Goal: Information Seeking & Learning: Check status

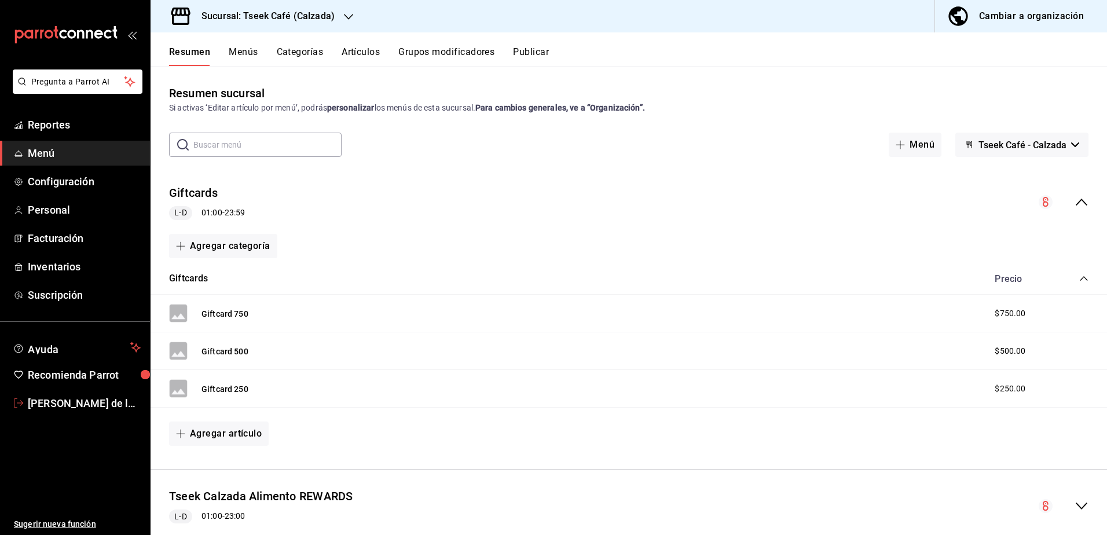
click at [112, 395] on span "[PERSON_NAME] de la [PERSON_NAME]" at bounding box center [84, 403] width 113 height 16
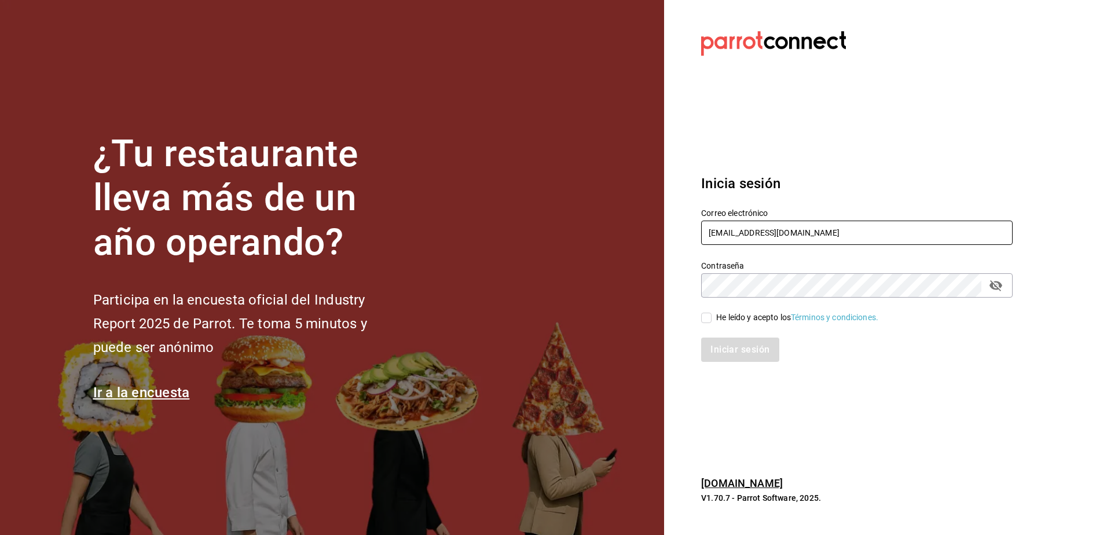
click at [776, 234] on input "[EMAIL_ADDRESS][DOMAIN_NAME]" at bounding box center [856, 233] width 311 height 24
type input "[PERSON_NAME][EMAIL_ADDRESS][PERSON_NAME][DOMAIN_NAME]"
drag, startPoint x: 1031, startPoint y: 381, endPoint x: 947, endPoint y: 361, distance: 86.9
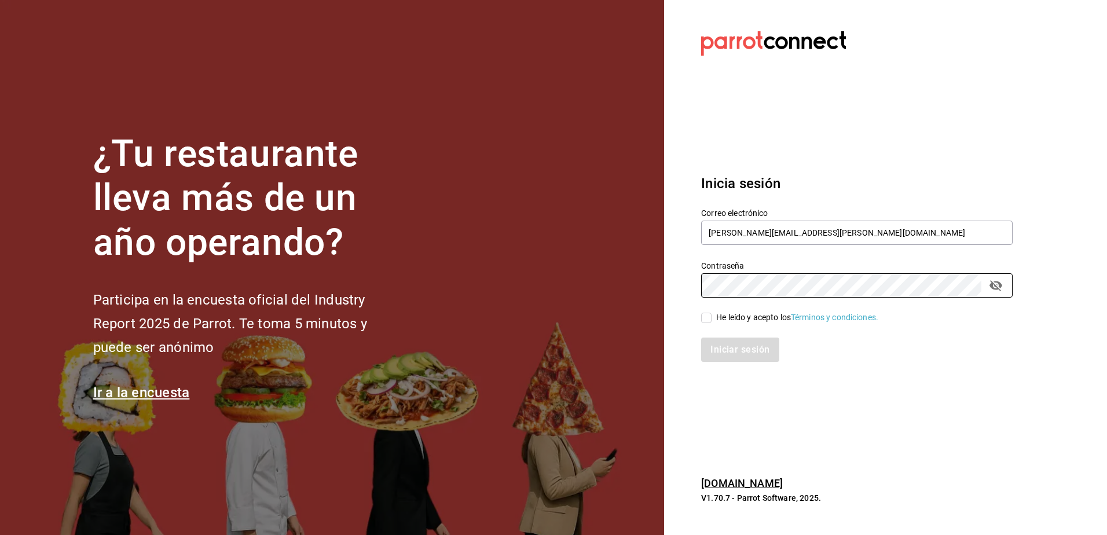
click at [1031, 381] on section "Datos incorrectos. Verifica que tu Correo o Contraseña estén bien escritos. Ini…" at bounding box center [852, 267] width 376 height 535
click at [713, 317] on span "He leído y acepto los Términos y condiciones." at bounding box center [795, 317] width 167 height 12
click at [712, 317] on input "He leído y acepto los Términos y condiciones." at bounding box center [706, 318] width 10 height 10
checkbox input "true"
click at [712, 341] on button "Iniciar sesión" at bounding box center [740, 350] width 79 height 24
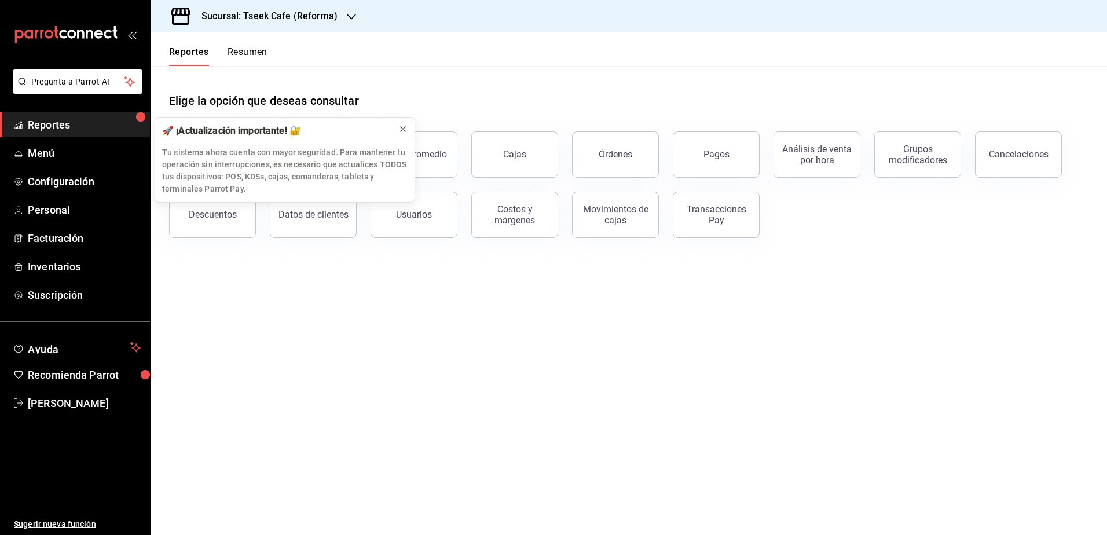
click at [397, 127] on button at bounding box center [403, 129] width 19 height 19
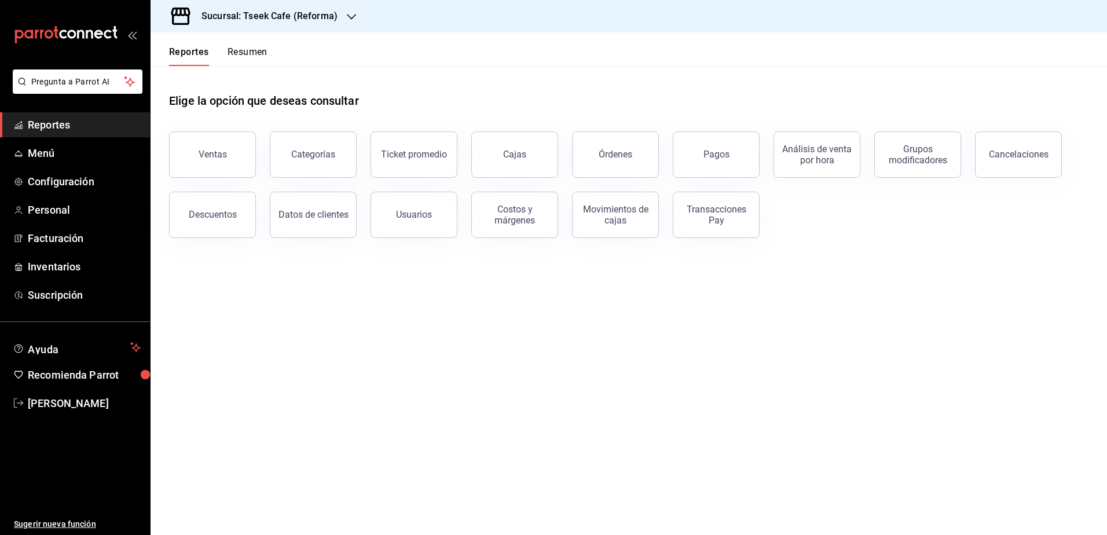
click at [124, 118] on span "Reportes" at bounding box center [84, 125] width 113 height 16
click at [73, 156] on span "Menú" at bounding box center [84, 153] width 113 height 16
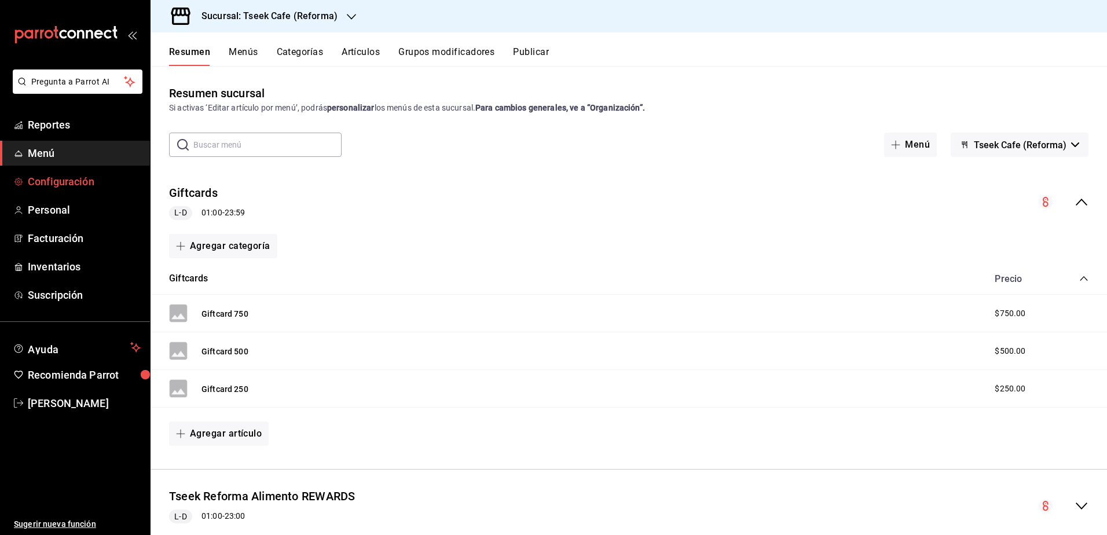
click at [64, 174] on span "Configuración" at bounding box center [84, 182] width 113 height 16
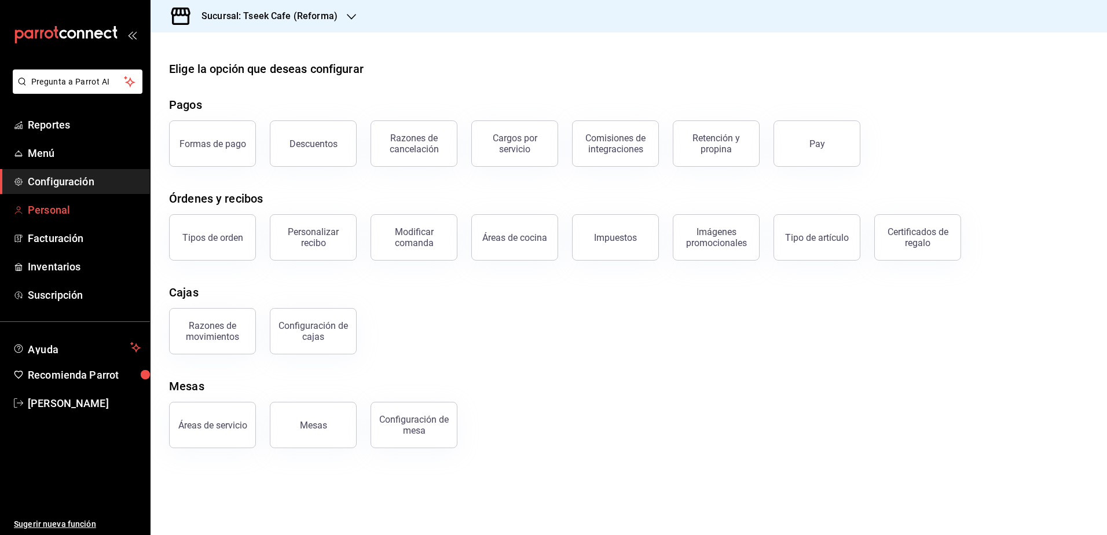
click at [93, 210] on span "Personal" at bounding box center [84, 210] width 113 height 16
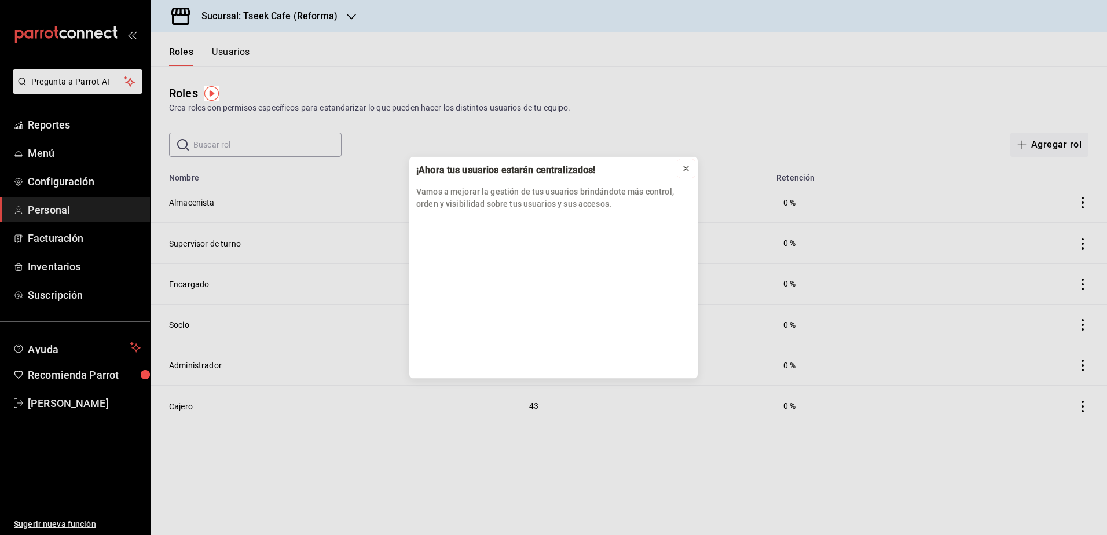
click at [679, 168] on button at bounding box center [686, 168] width 19 height 19
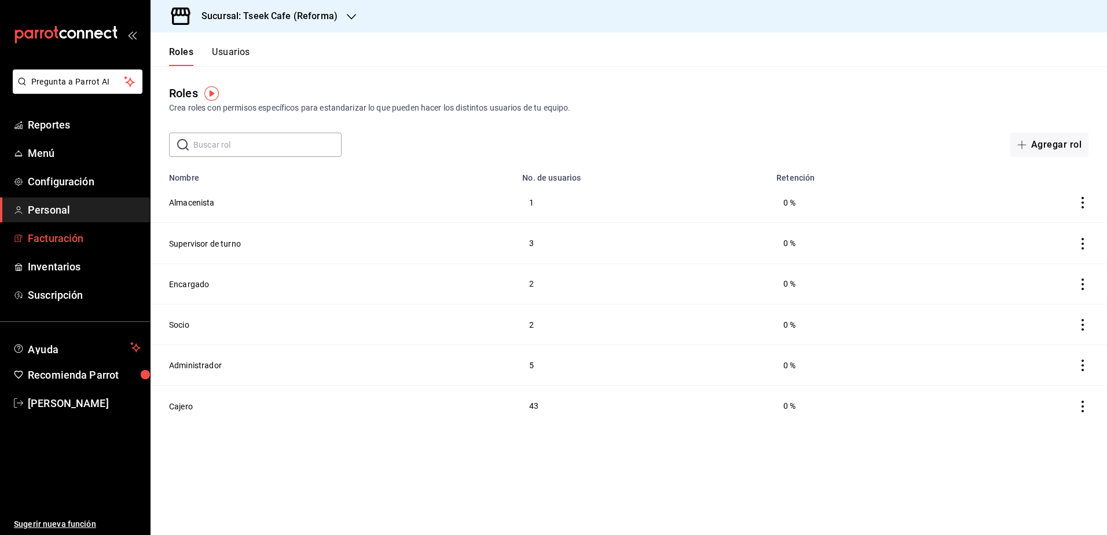
click at [84, 234] on span "Facturación" at bounding box center [84, 238] width 113 height 16
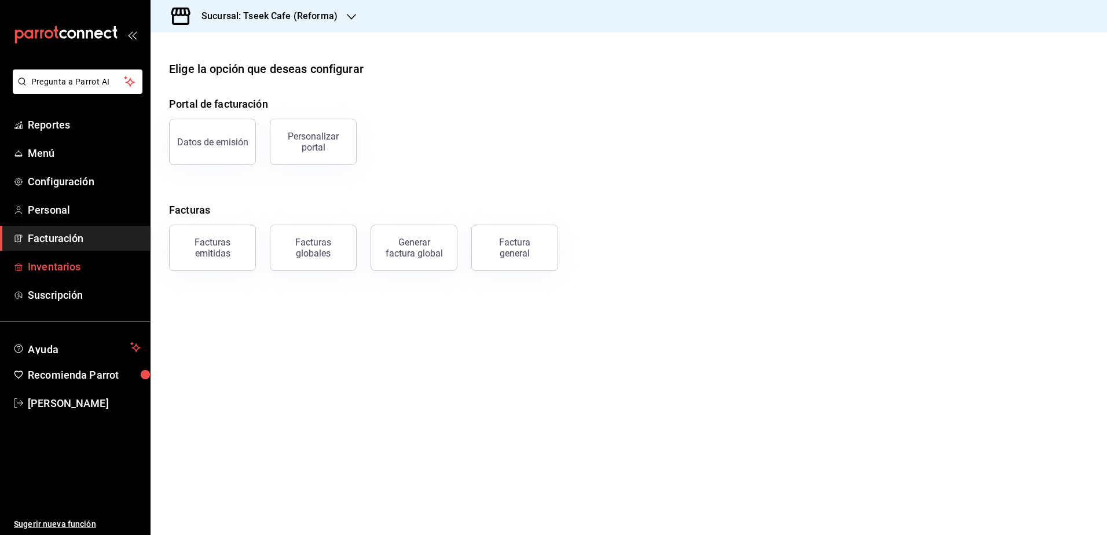
click at [76, 262] on span "Inventarios" at bounding box center [84, 267] width 113 height 16
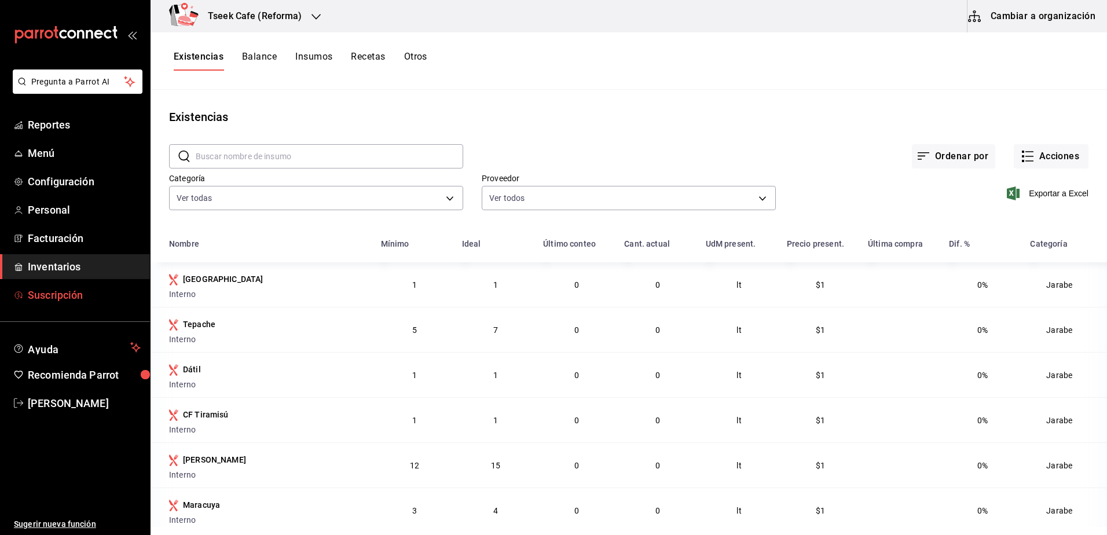
click at [32, 291] on span "Suscripción" at bounding box center [84, 295] width 113 height 16
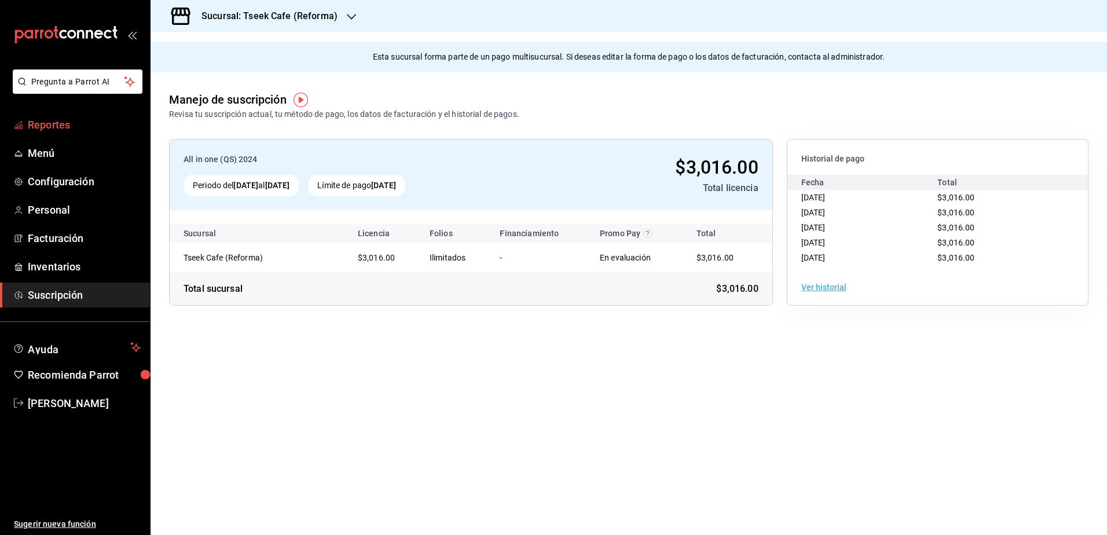
click at [52, 120] on span "Reportes" at bounding box center [84, 125] width 113 height 16
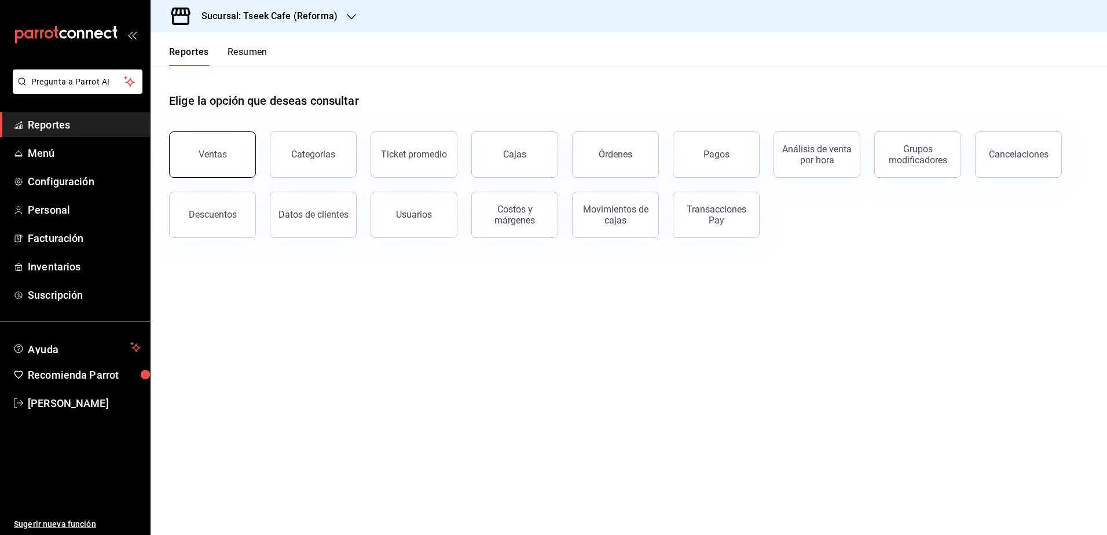
click at [247, 152] on button "Ventas" at bounding box center [212, 154] width 87 height 46
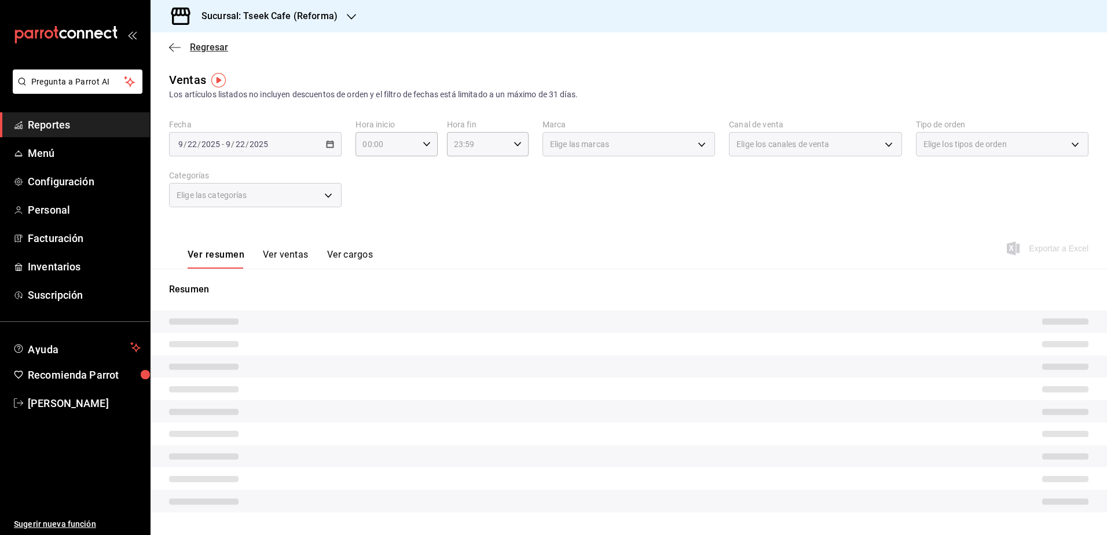
click at [171, 42] on div "Regresar" at bounding box center [629, 47] width 956 height 30
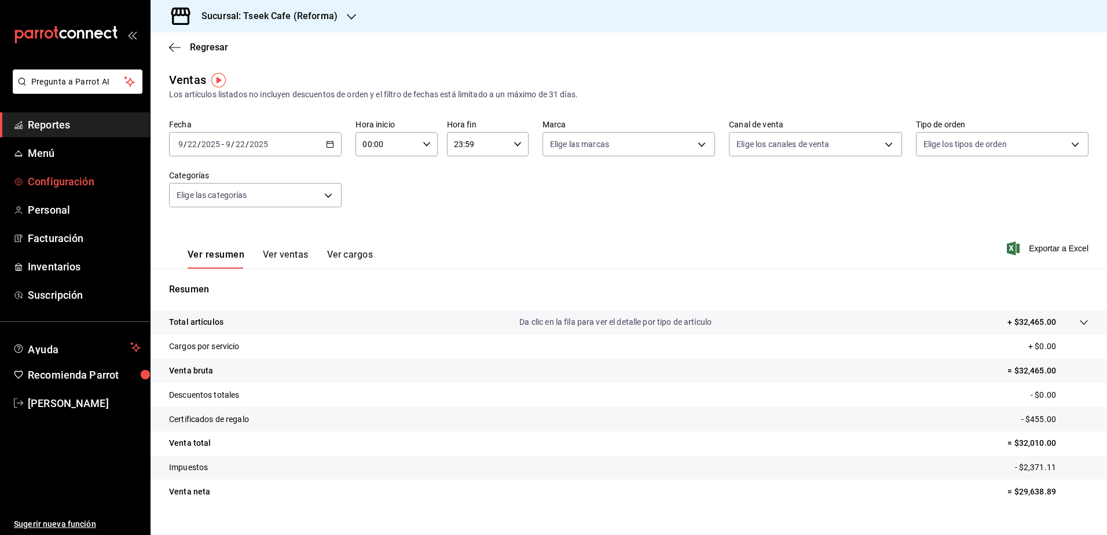
click at [75, 174] on span "Configuración" at bounding box center [84, 182] width 113 height 16
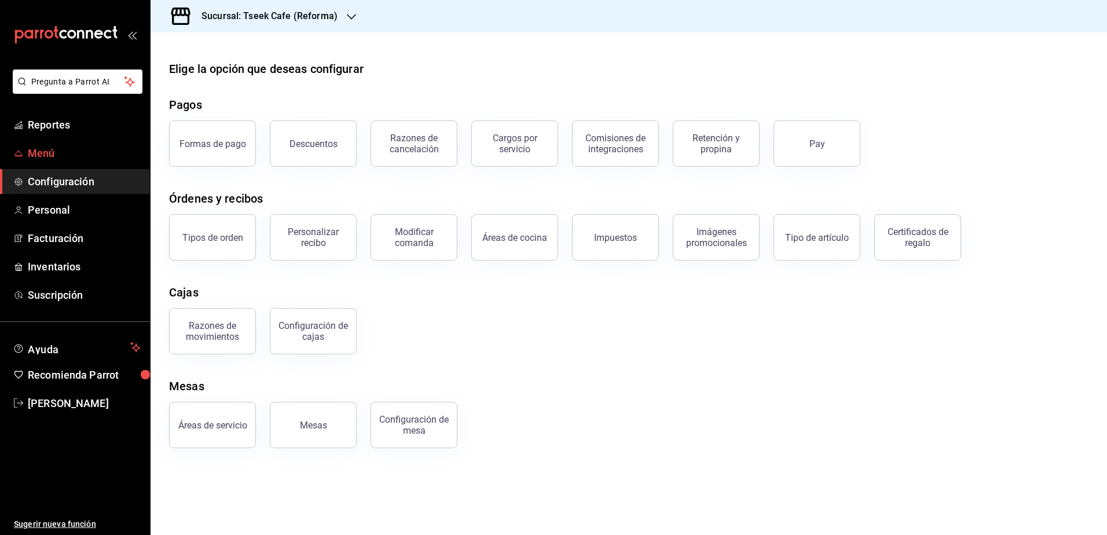
click at [90, 152] on span "Menú" at bounding box center [84, 153] width 113 height 16
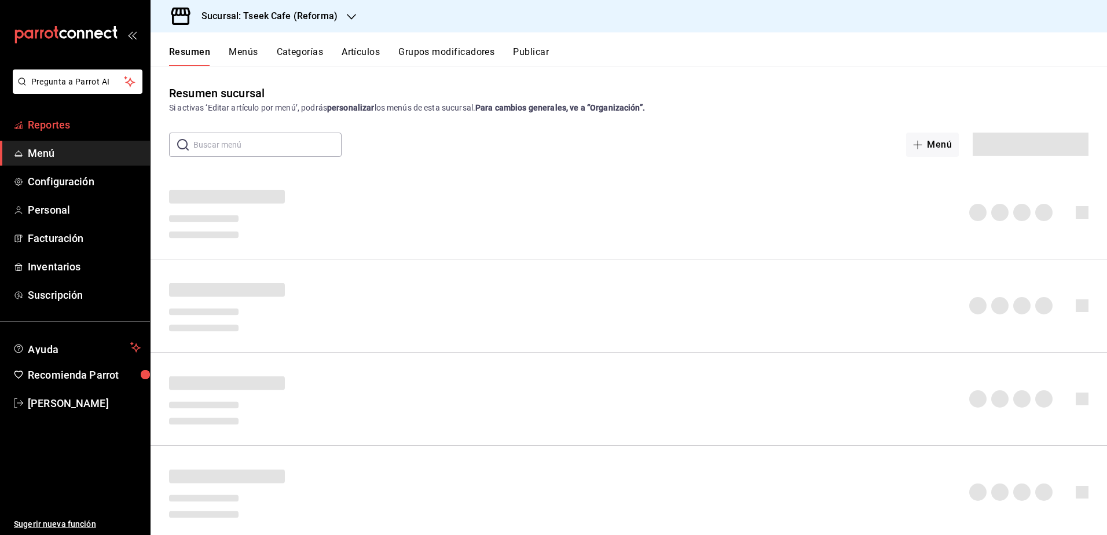
click at [103, 127] on span "Reportes" at bounding box center [84, 125] width 113 height 16
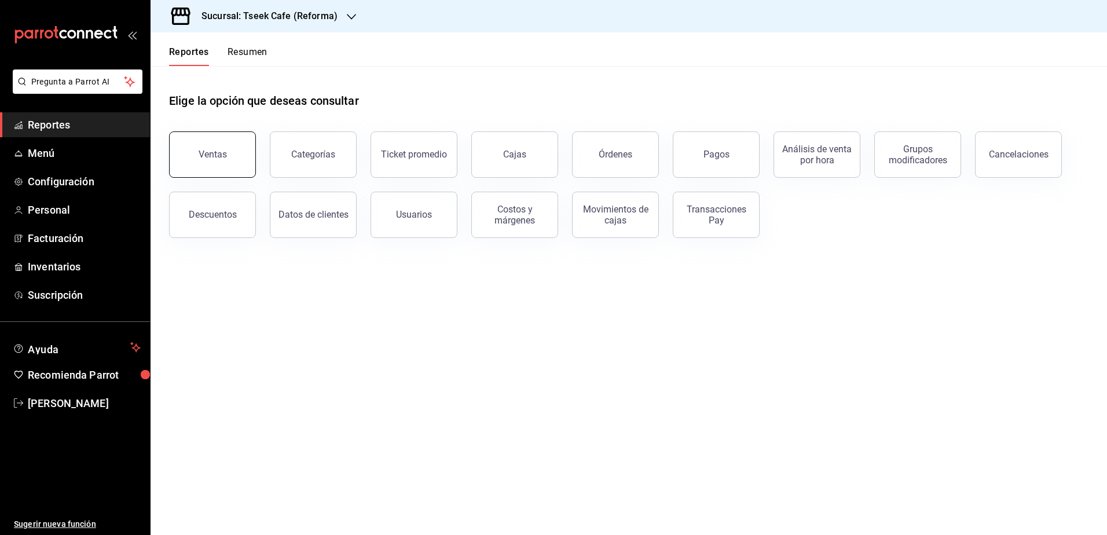
click at [221, 134] on button "Ventas" at bounding box center [212, 154] width 87 height 46
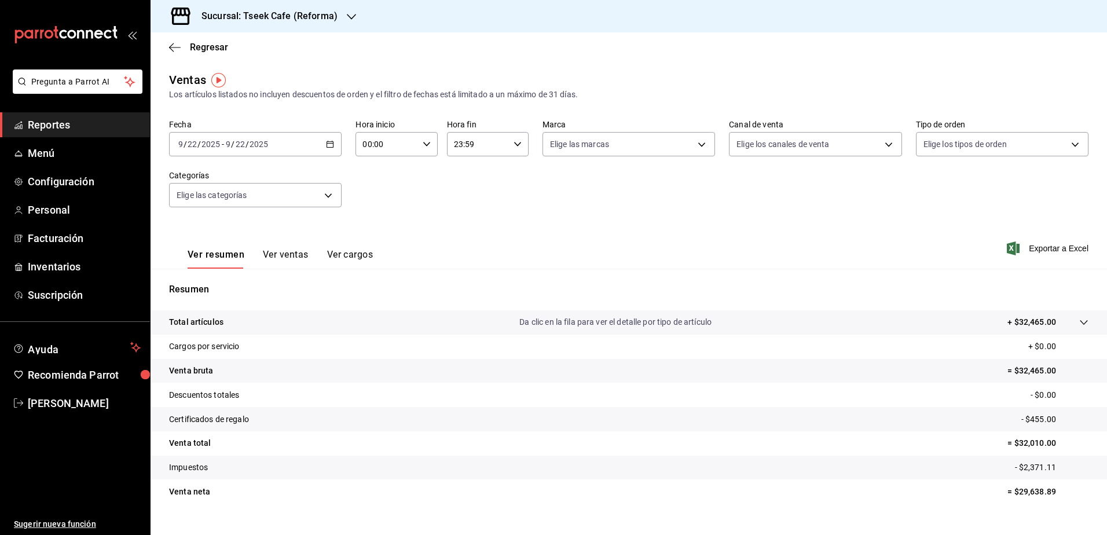
click at [295, 259] on button "Ver ventas" at bounding box center [286, 259] width 46 height 20
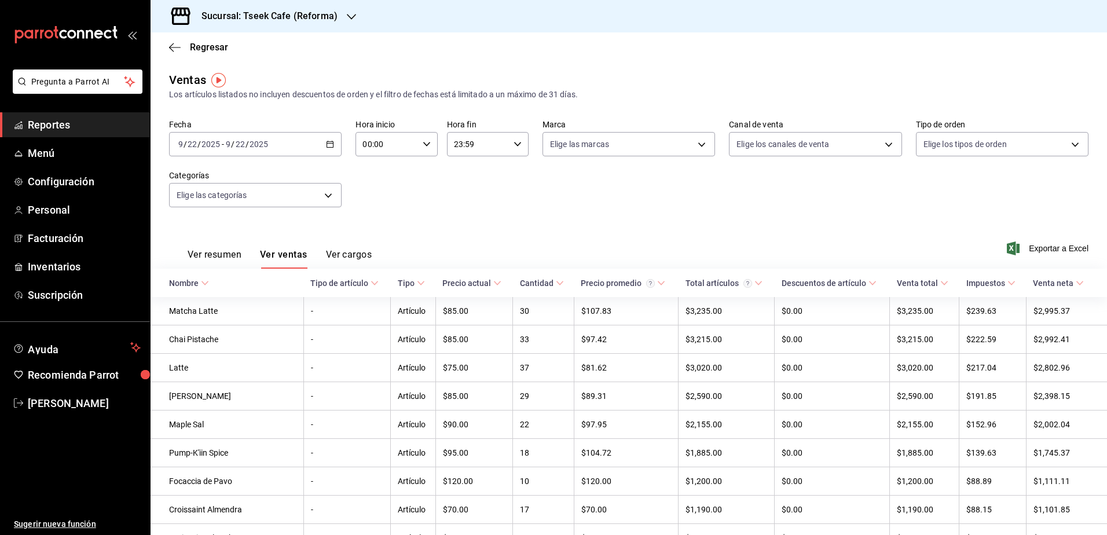
click at [557, 281] on icon at bounding box center [560, 283] width 8 height 8
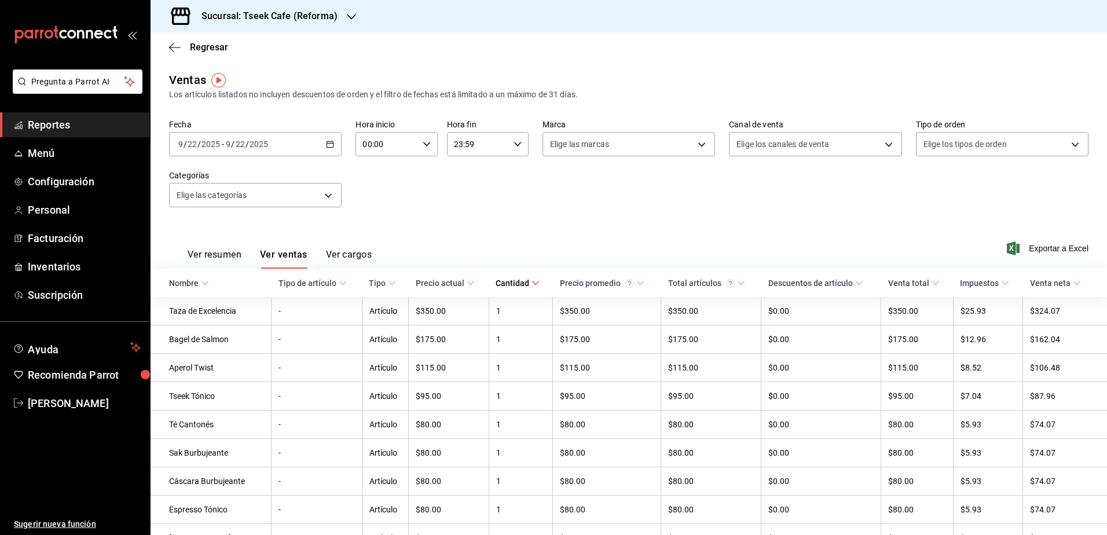
click at [540, 274] on th "Cantidad" at bounding box center [521, 283] width 64 height 28
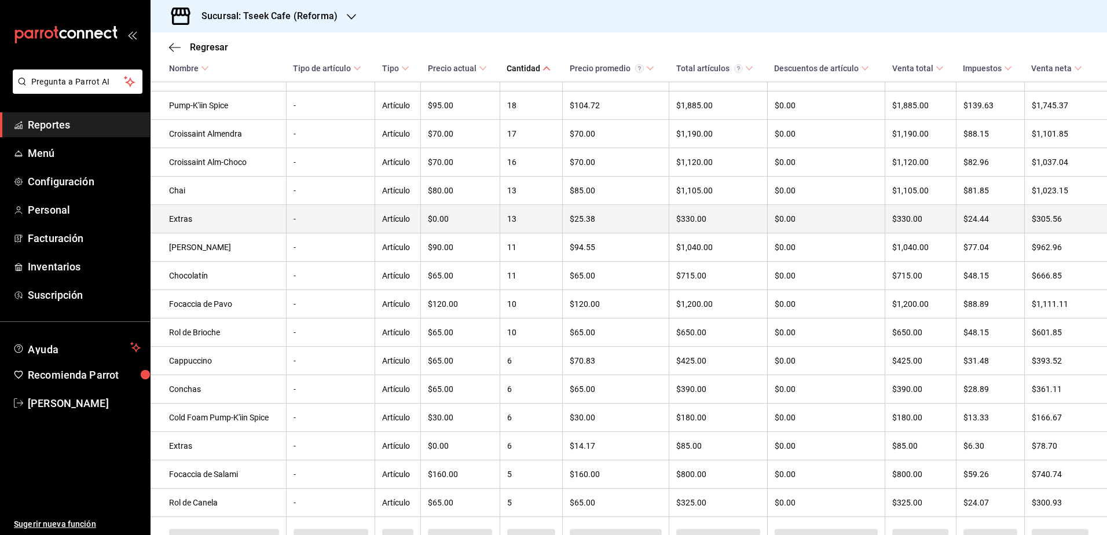
scroll to position [405, 0]
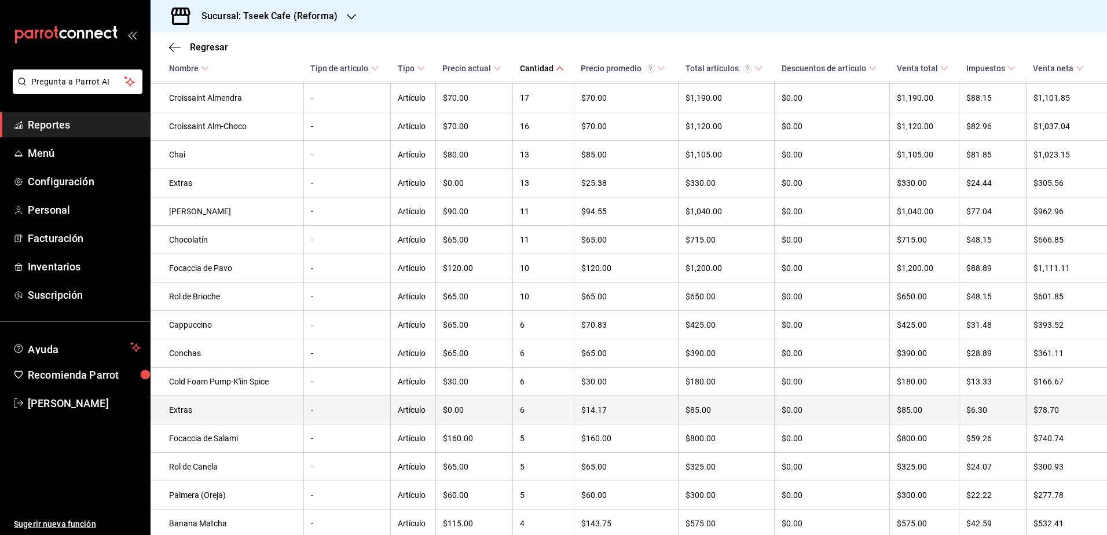
click at [536, 415] on td "6" at bounding box center [543, 410] width 61 height 28
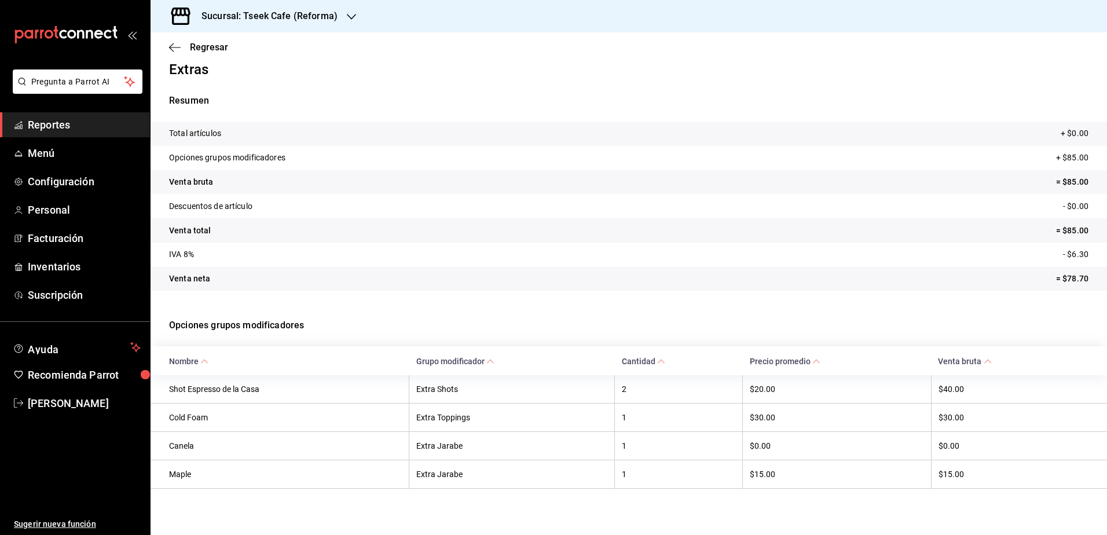
scroll to position [14, 0]
click at [176, 58] on div "Regresar" at bounding box center [629, 47] width 956 height 30
click at [177, 51] on icon "button" at bounding box center [175, 47] width 12 height 10
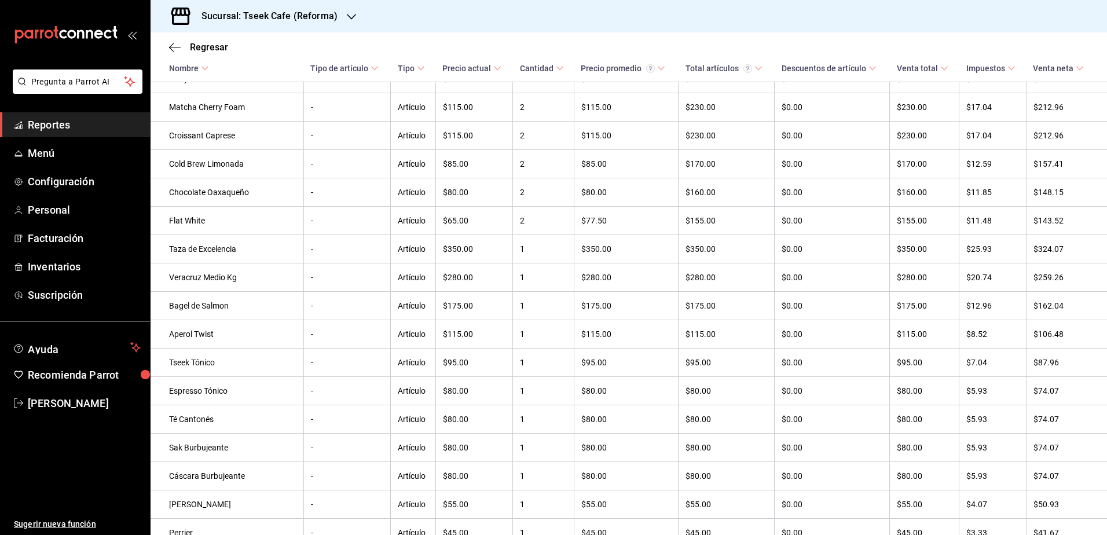
scroll to position [1134, 0]
click at [278, 12] on h3 "Sucursal: Tseek Cafe (Reforma)" at bounding box center [264, 16] width 145 height 14
click at [228, 102] on span "Tseek Café (Calzada)" at bounding box center [199, 102] width 78 height 12
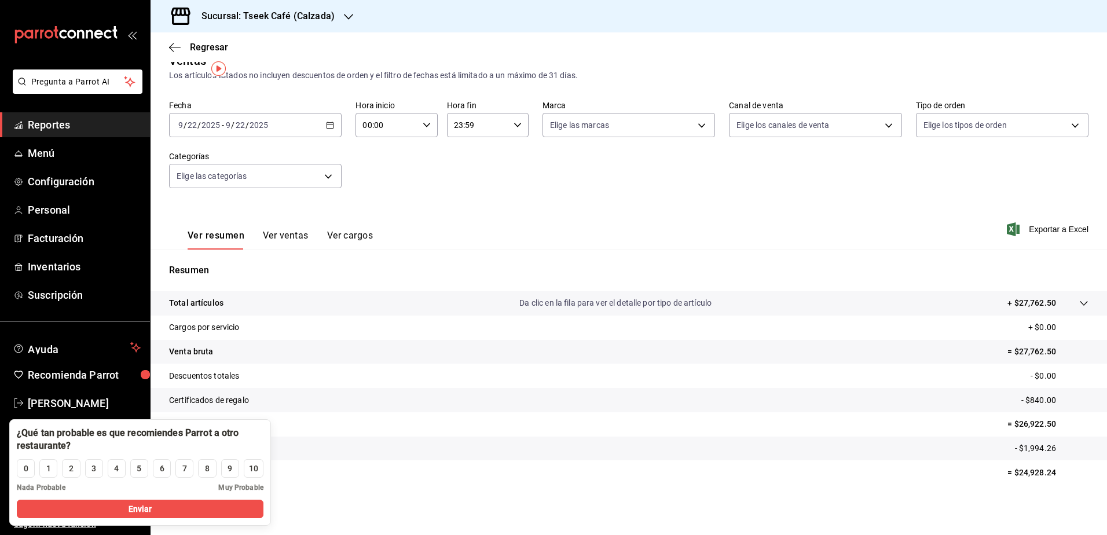
scroll to position [20, 0]
click at [298, 230] on button "Ver ventas" at bounding box center [286, 239] width 46 height 20
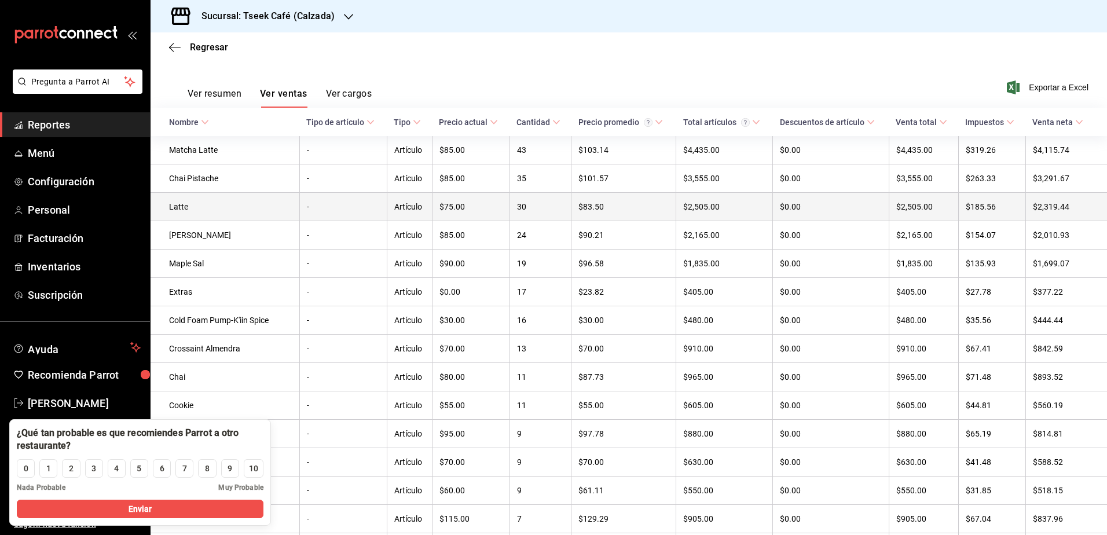
scroll to position [174, 0]
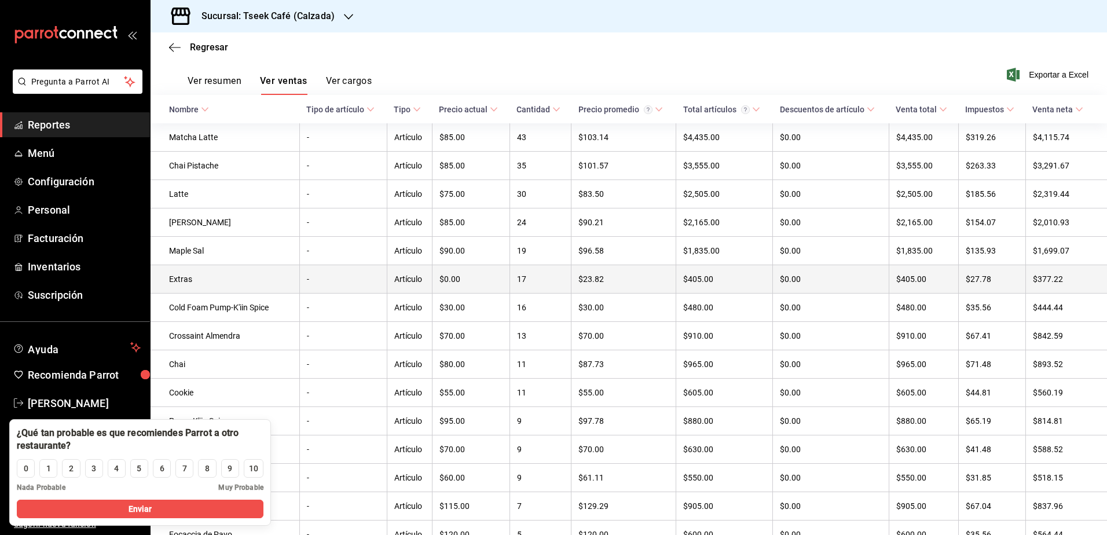
click at [360, 278] on td "-" at bounding box center [342, 279] width 87 height 28
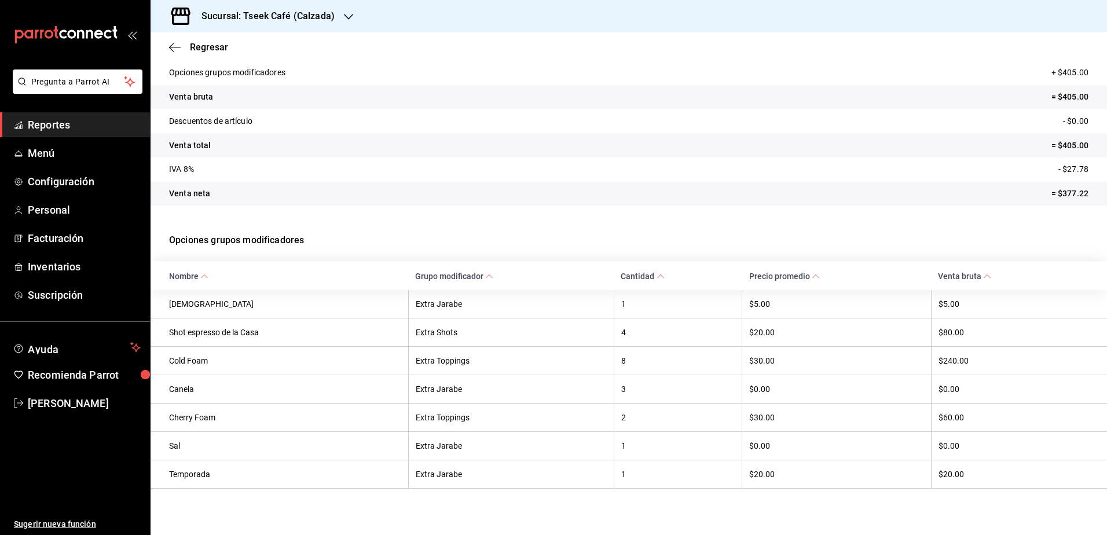
scroll to position [101, 0]
click at [177, 52] on icon "button" at bounding box center [175, 47] width 12 height 10
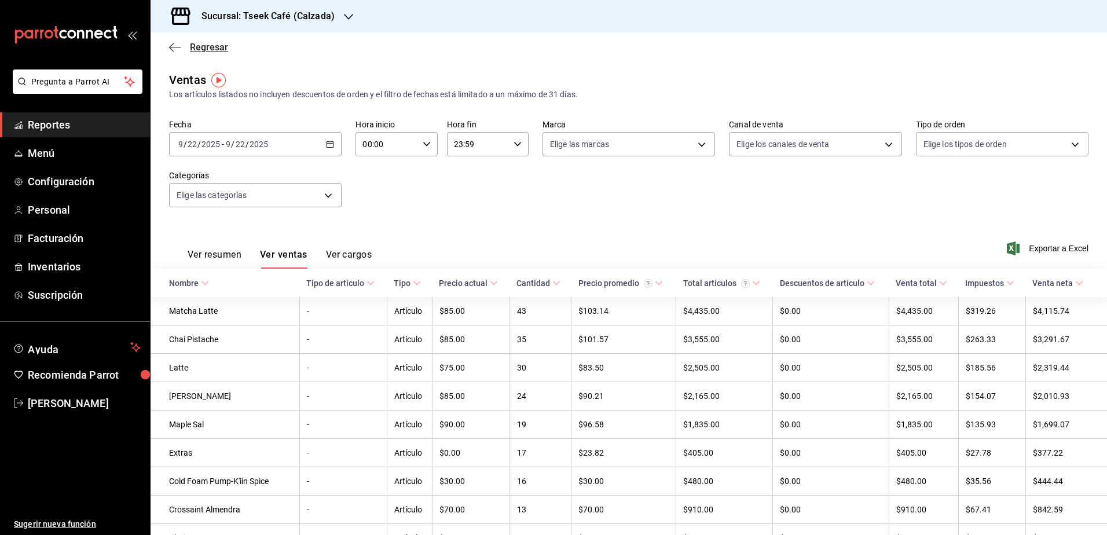
click at [177, 46] on icon "button" at bounding box center [175, 47] width 12 height 10
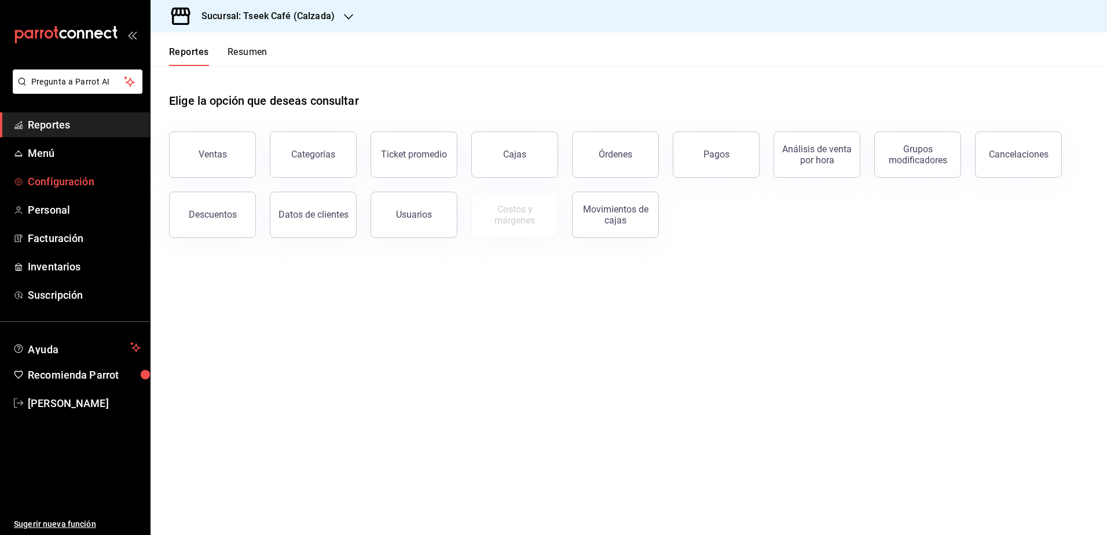
click at [133, 179] on span "Configuración" at bounding box center [84, 182] width 113 height 16
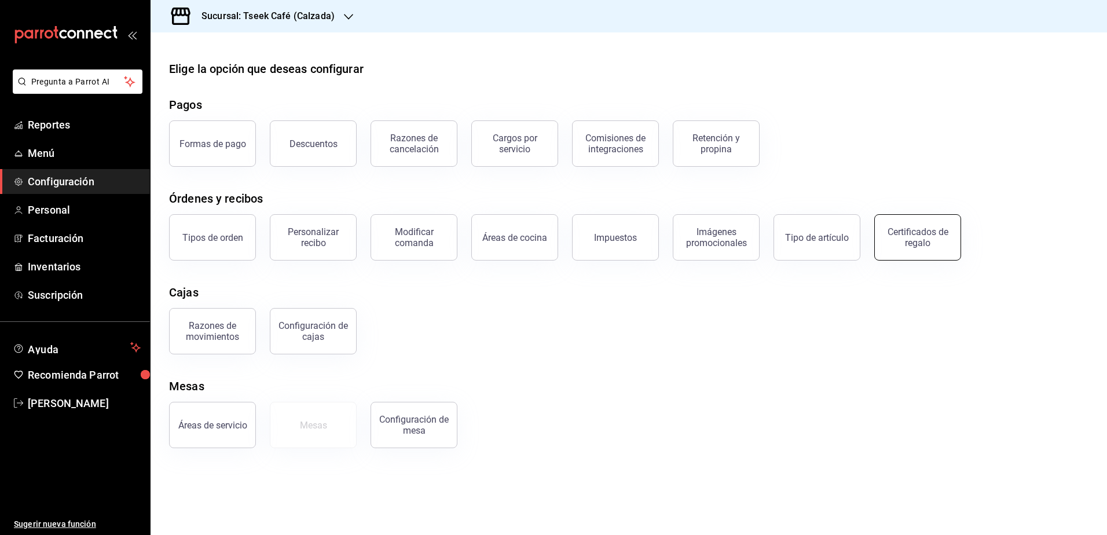
click at [930, 244] on div "Certificados de regalo" at bounding box center [918, 237] width 72 height 22
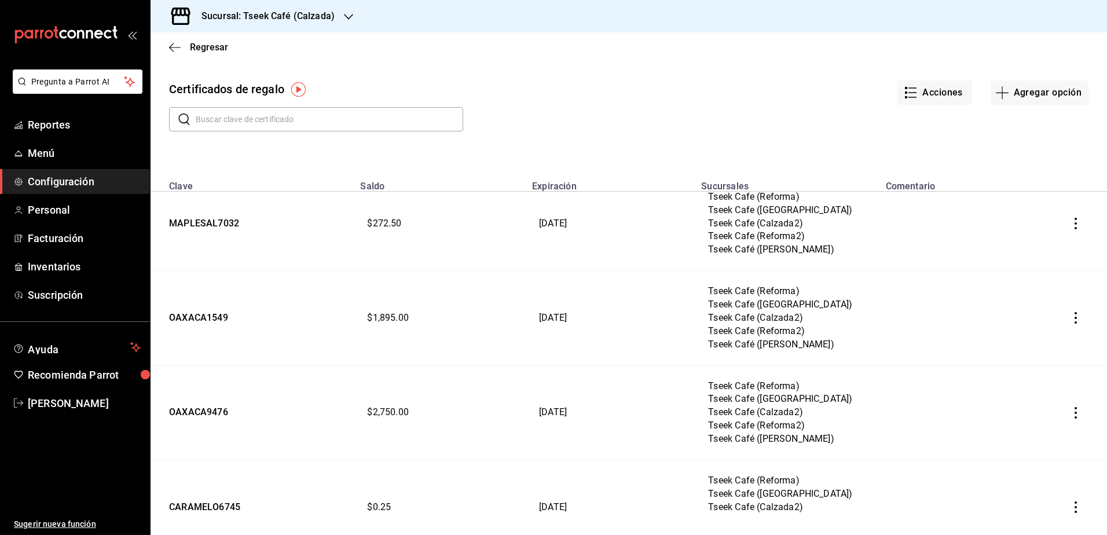
scroll to position [2605, 0]
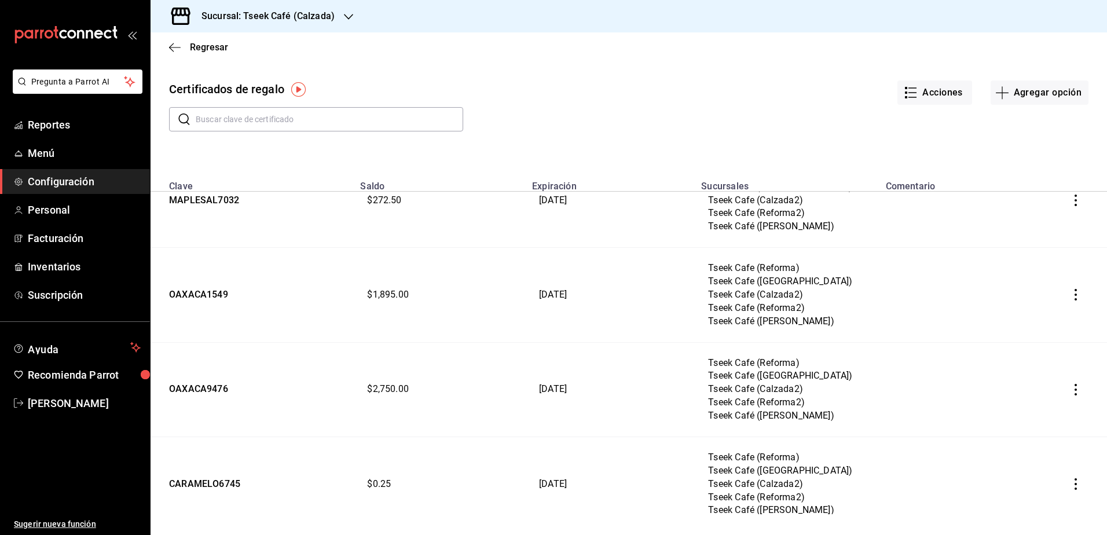
click at [348, 122] on input "text" at bounding box center [329, 119] width 267 height 23
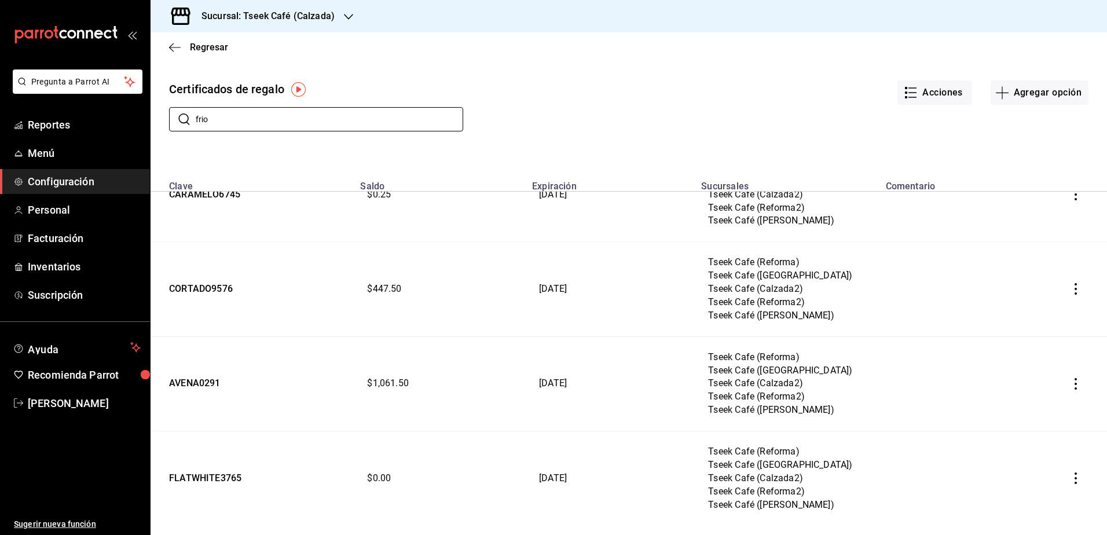
scroll to position [0, 0]
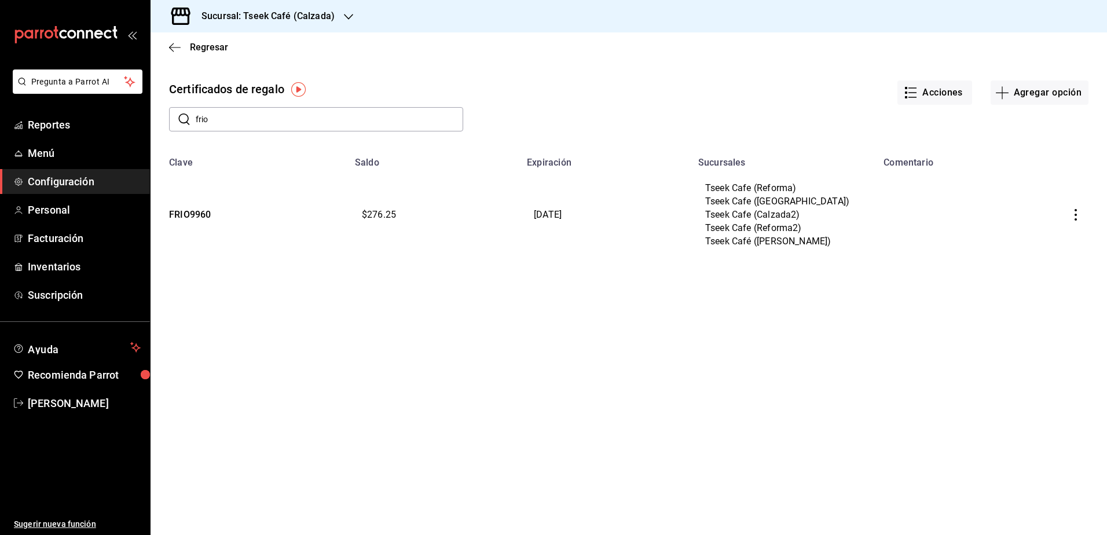
click at [274, 108] on input "frio" at bounding box center [329, 119] width 267 height 23
type input "f"
click at [563, 49] on div "Regresar" at bounding box center [629, 47] width 956 height 30
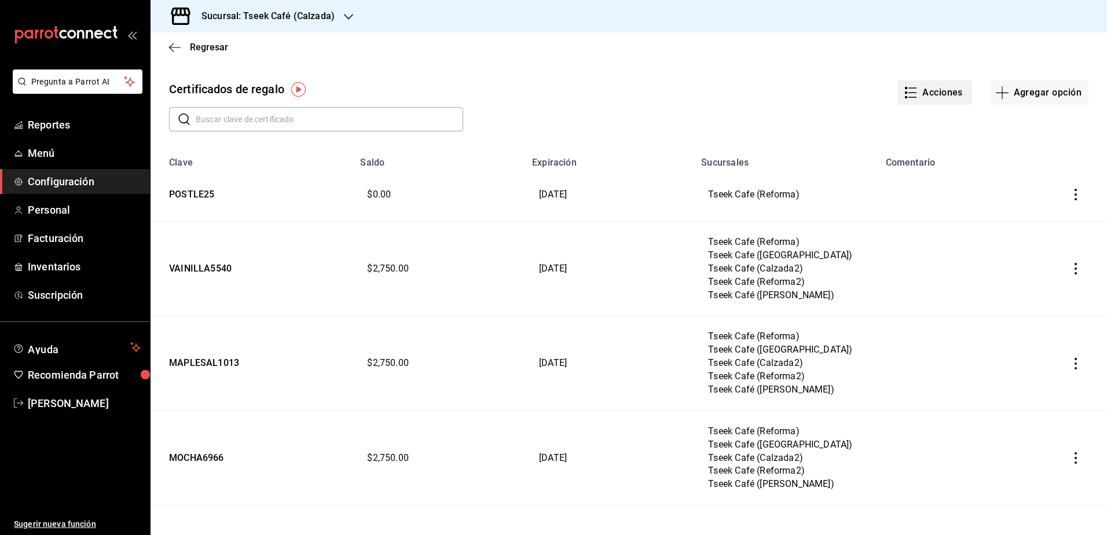
click at [923, 100] on button "Acciones" at bounding box center [934, 92] width 75 height 24
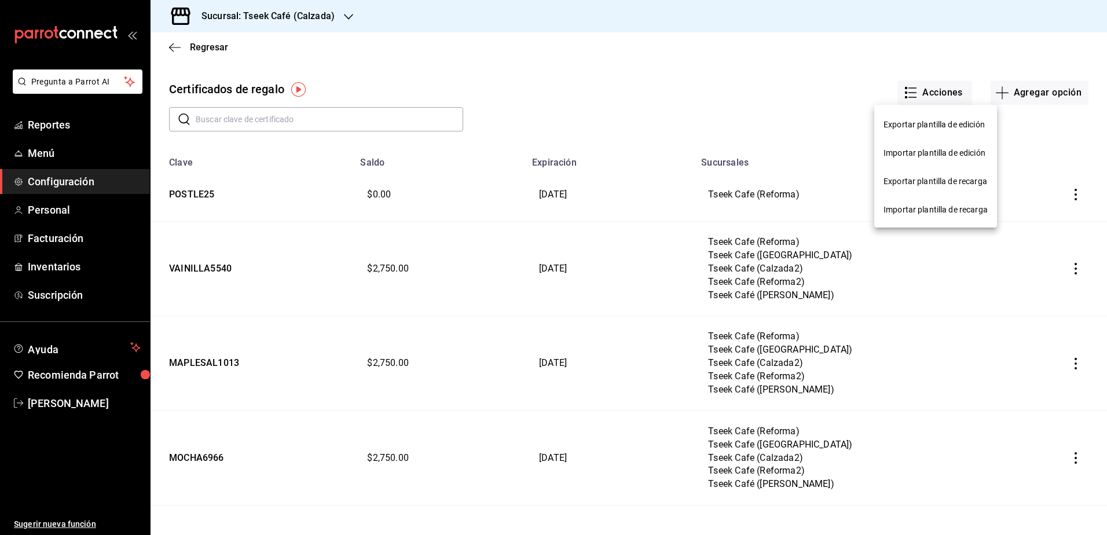
click at [875, 68] on div at bounding box center [553, 267] width 1107 height 535
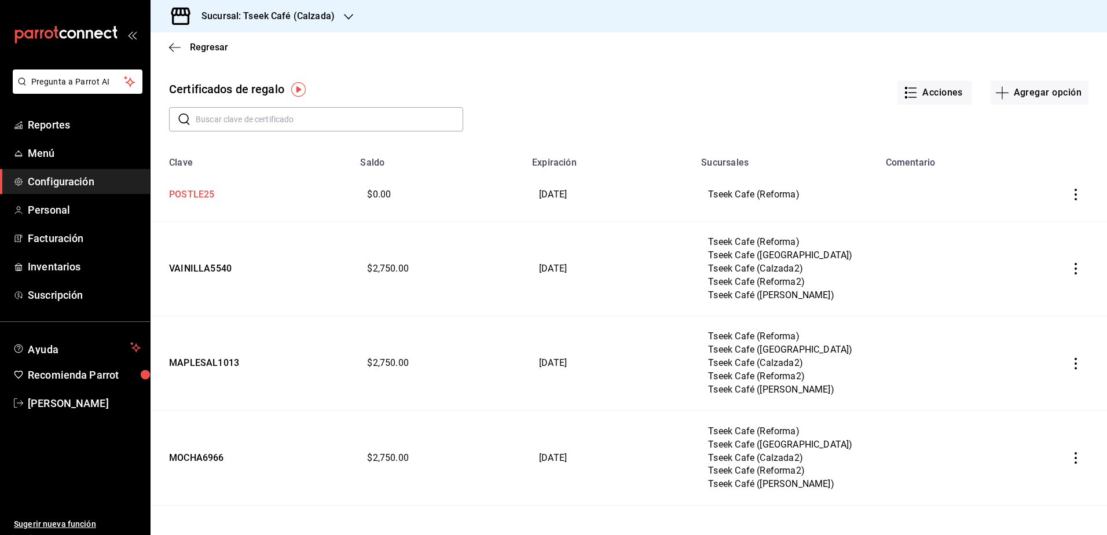
click at [347, 198] on td "POSTLE25" at bounding box center [252, 195] width 203 height 54
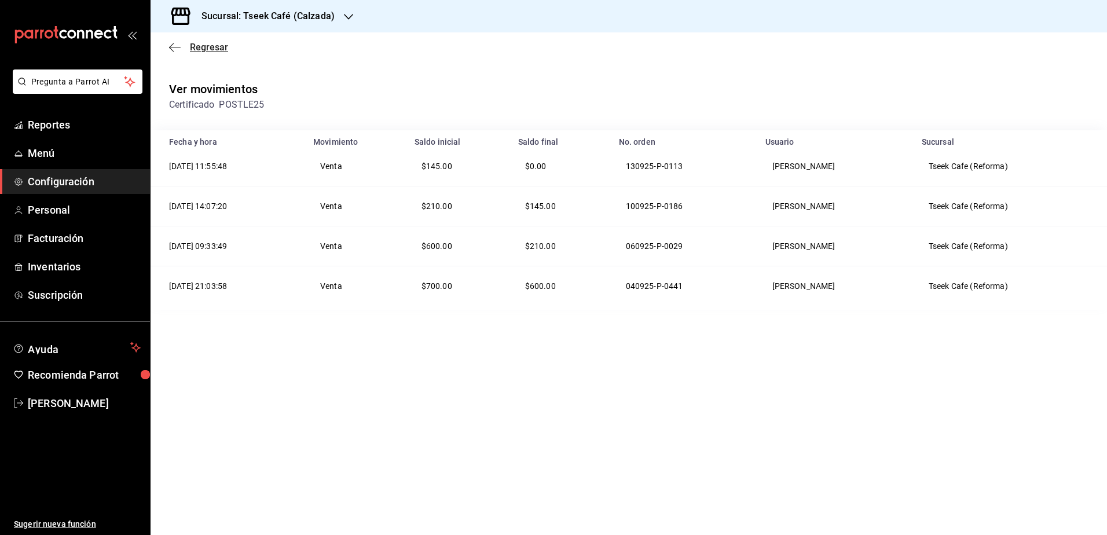
click at [174, 48] on icon "button" at bounding box center [175, 47] width 12 height 10
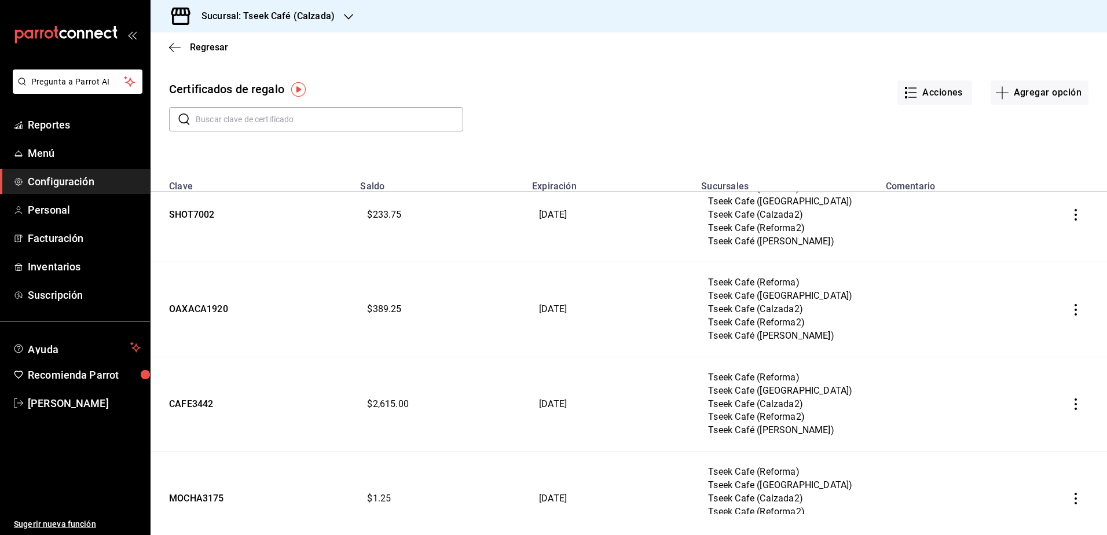
scroll to position [1297, 0]
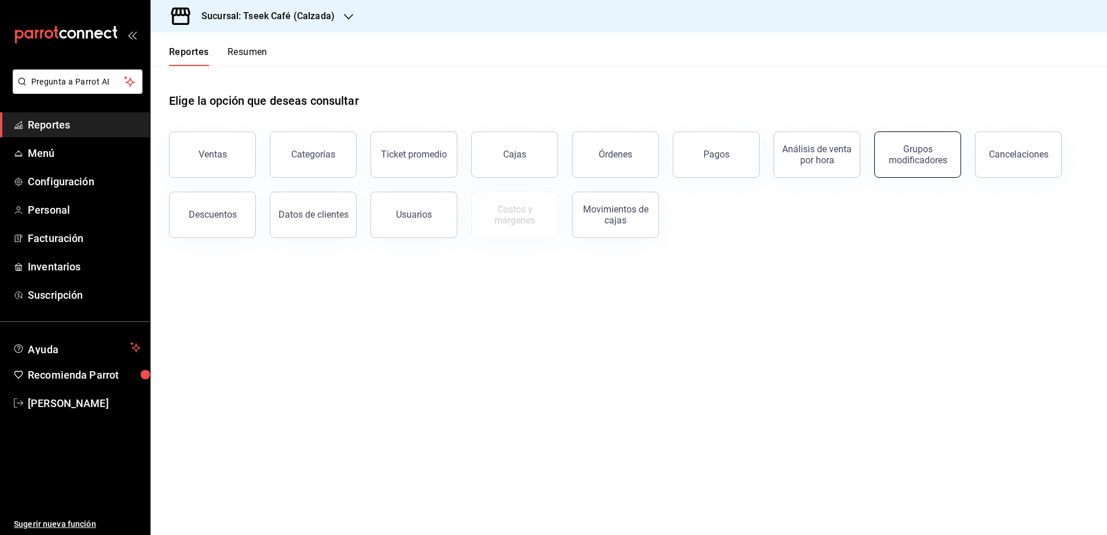
click at [941, 137] on button "Grupos modificadores" at bounding box center [917, 154] width 87 height 46
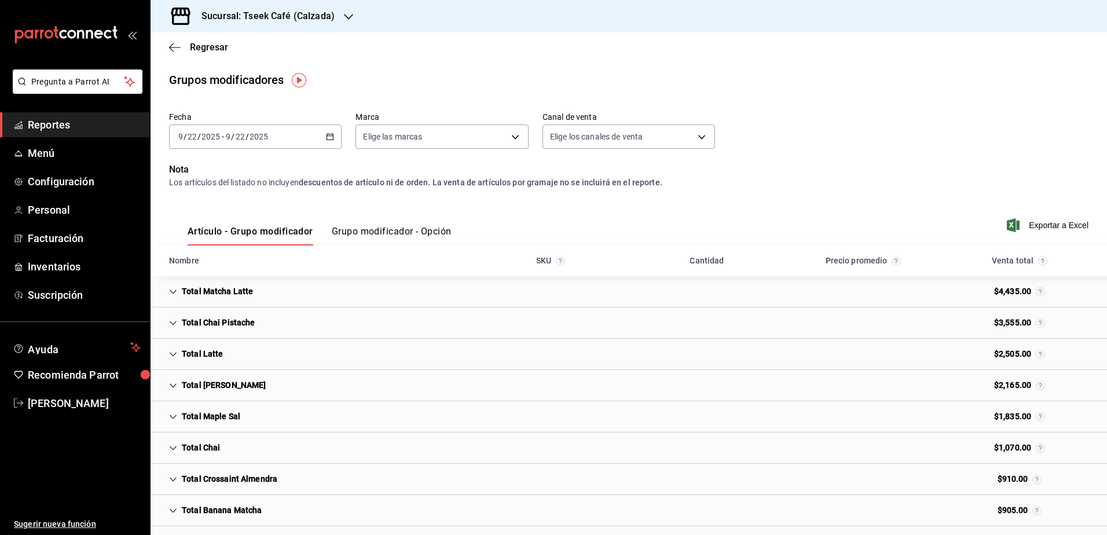
click at [324, 287] on div "Total Matcha Latte $4,435.00" at bounding box center [629, 291] width 956 height 31
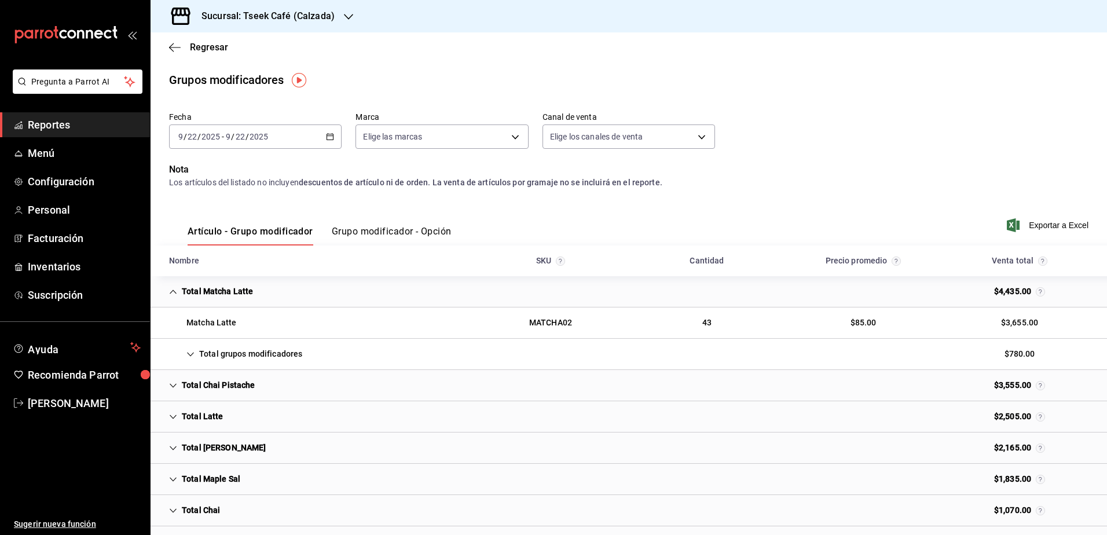
click at [320, 288] on div "Total Matcha Latte $4,435.00" at bounding box center [629, 291] width 956 height 31
